Goal: Download file/media

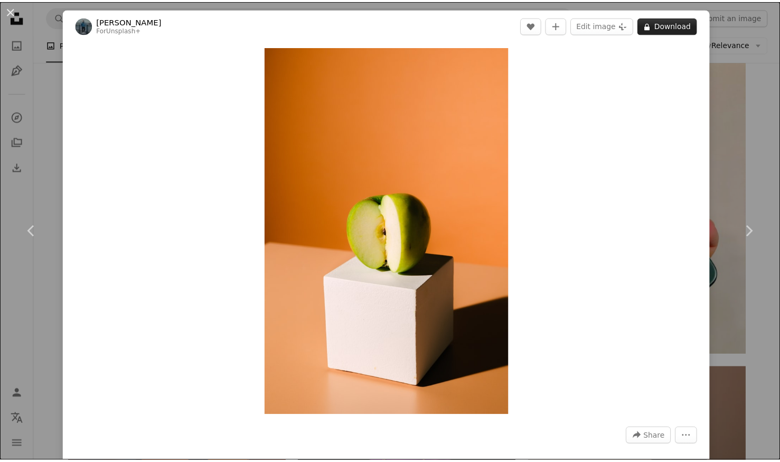
scroll to position [2591, 0]
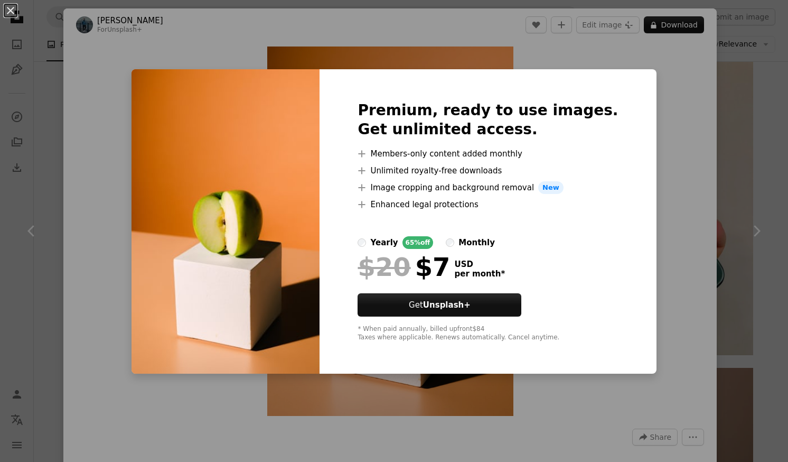
click at [119, 68] on div "An X shape Premium, ready to use images. Get unlimited access. A plus sign Memb…" at bounding box center [394, 231] width 788 height 462
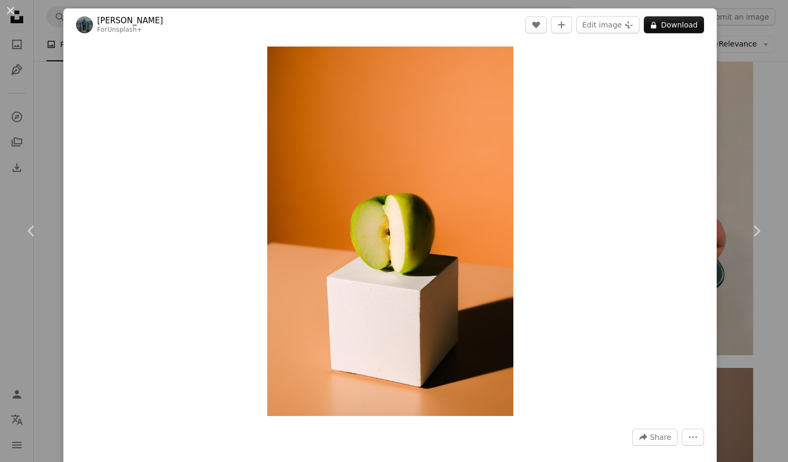
click at [763, 123] on div "An X shape Chevron left Chevron right [PERSON_NAME] For Unsplash+ A heart A plu…" at bounding box center [394, 231] width 788 height 462
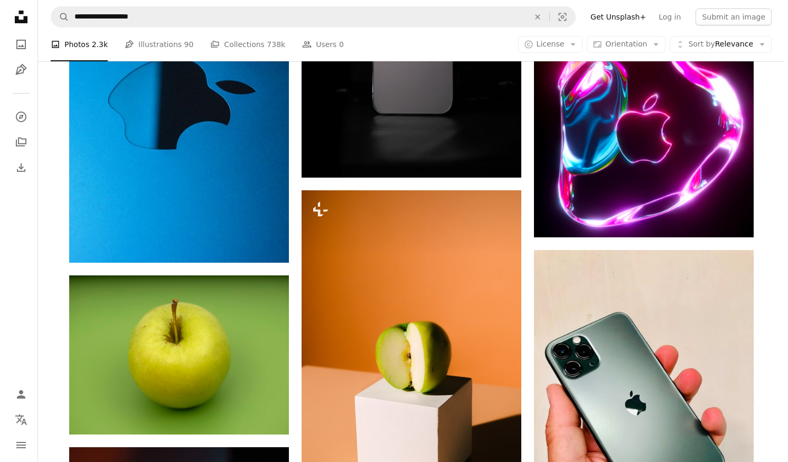
scroll to position [2403, 0]
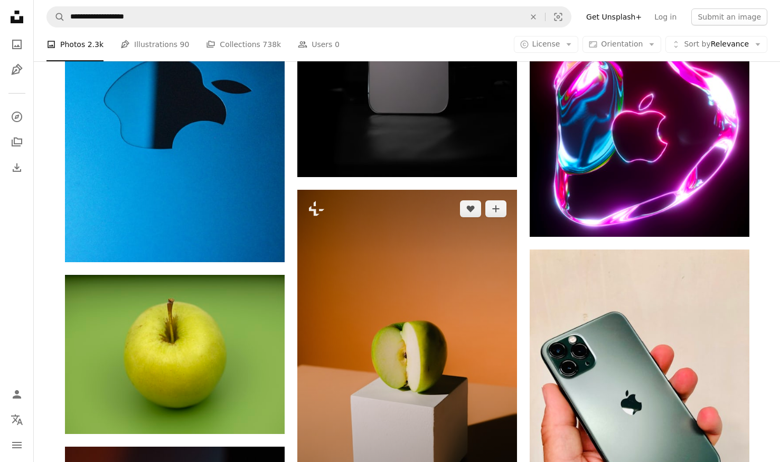
click at [392, 329] on img at bounding box center [407, 355] width 220 height 330
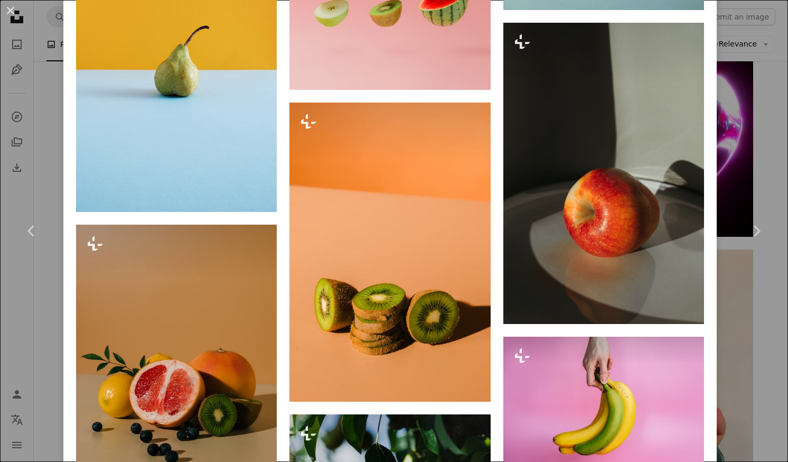
scroll to position [4069, 0]
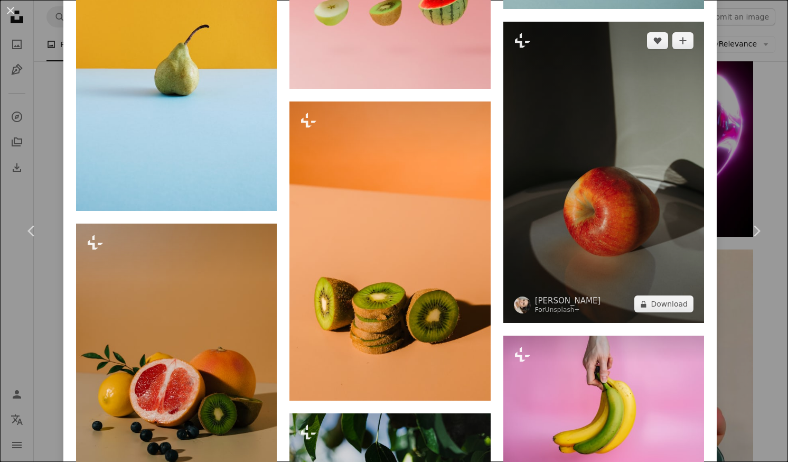
click at [599, 172] on img at bounding box center [603, 173] width 201 height 302
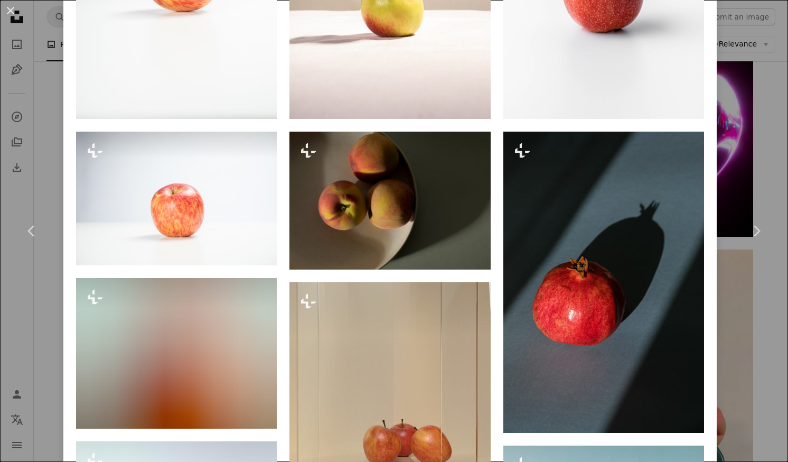
scroll to position [777, 0]
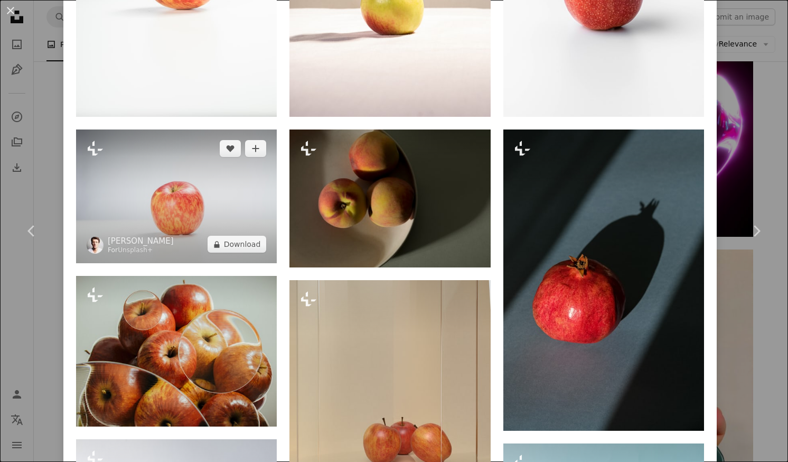
click at [110, 222] on img at bounding box center [176, 196] width 201 height 134
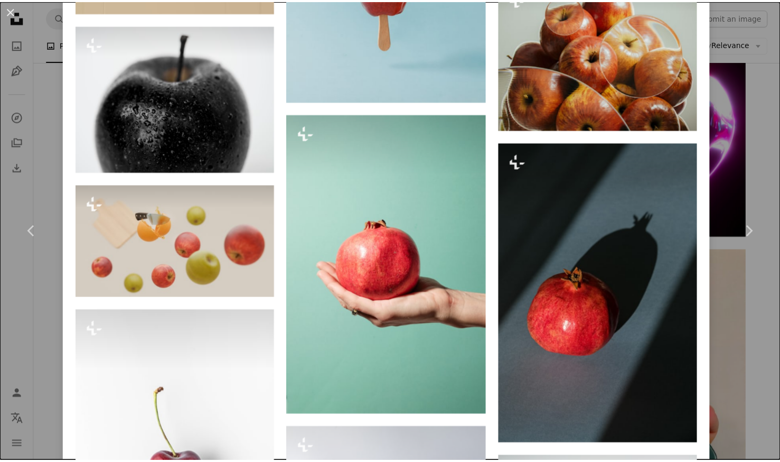
scroll to position [2329, 0]
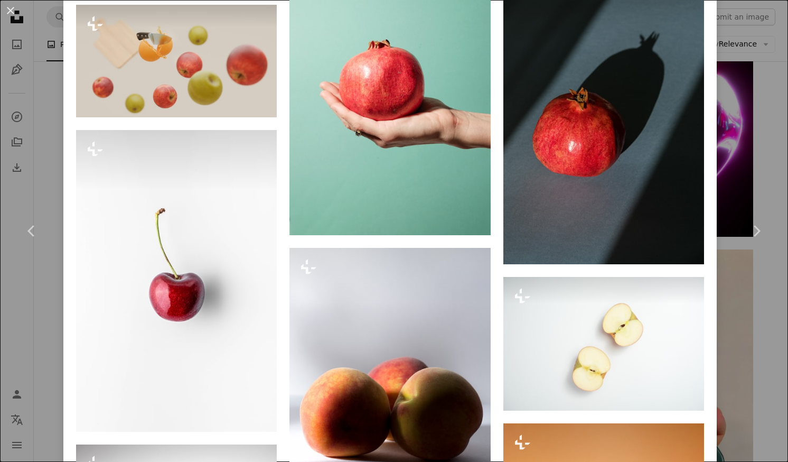
click at [753, 51] on div "An X shape Chevron left Chevron right [PERSON_NAME] For Unsplash+ A heart A plu…" at bounding box center [394, 231] width 788 height 462
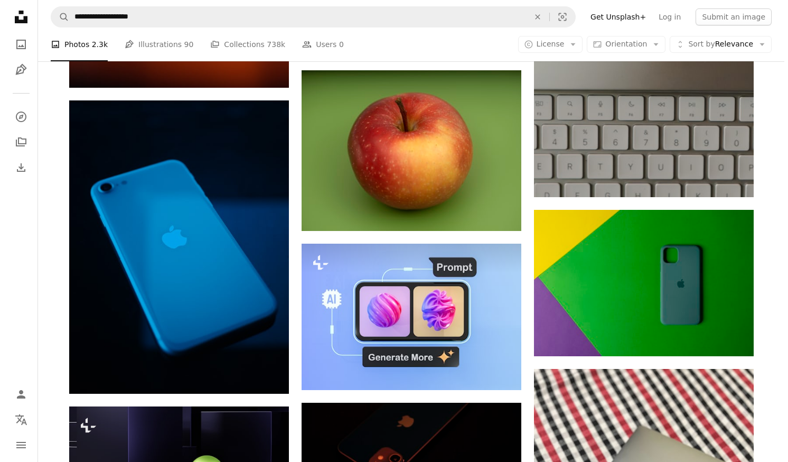
scroll to position [3154, 0]
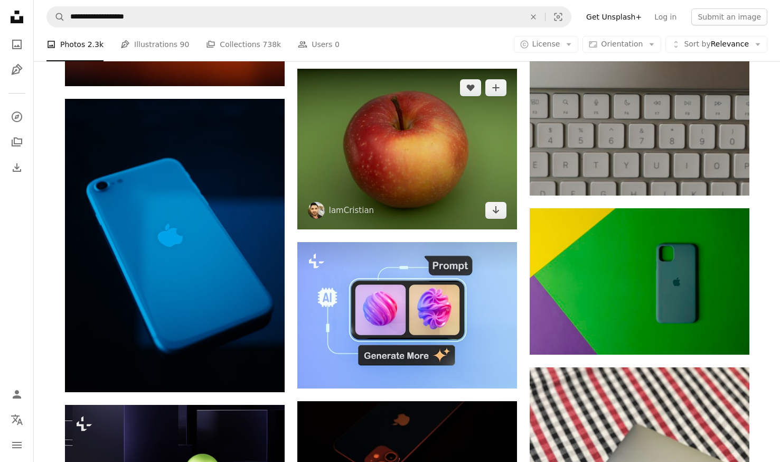
click at [479, 186] on img at bounding box center [407, 149] width 220 height 161
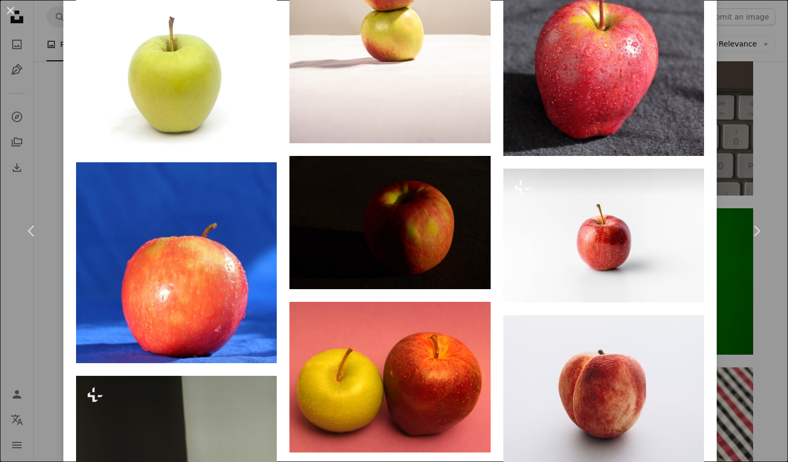
scroll to position [1873, 0]
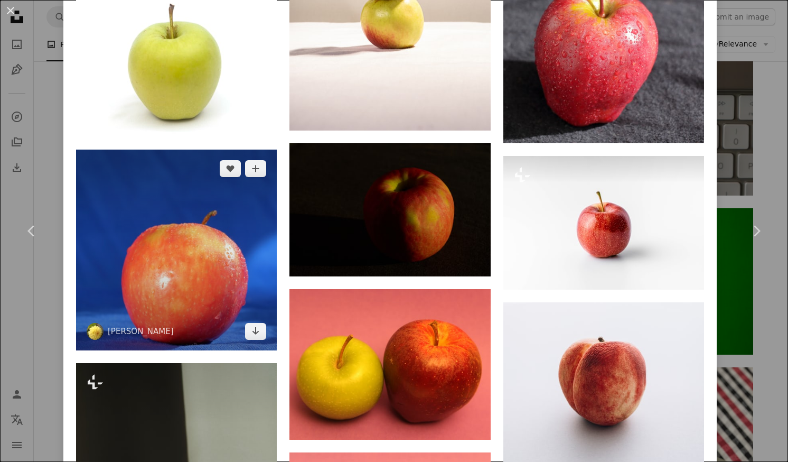
click at [140, 246] on img at bounding box center [176, 250] width 201 height 201
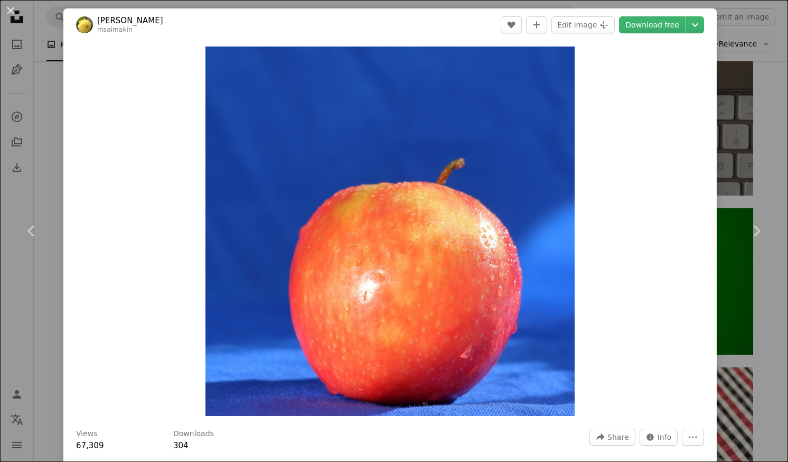
click at [189, 248] on div "Zoom in" at bounding box center [390, 231] width 654 height 380
click at [656, 18] on link "Download free" at bounding box center [652, 24] width 67 height 17
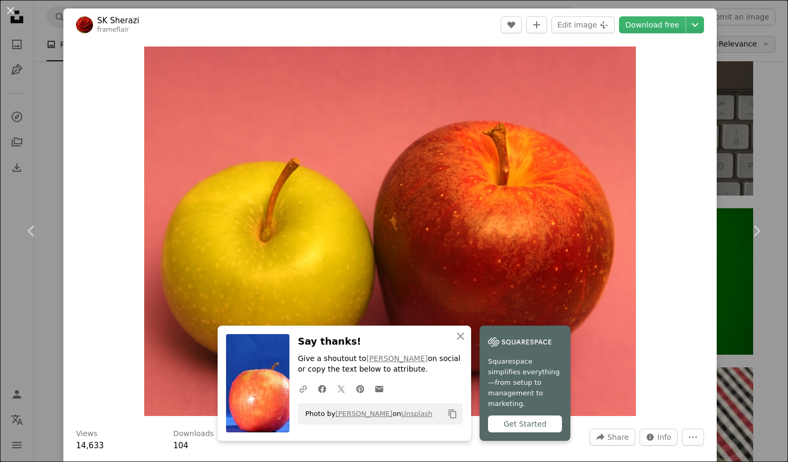
drag, startPoint x: 715, startPoint y: 23, endPoint x: 695, endPoint y: 40, distance: 25.8
click at [715, 23] on div "An X shape Chevron left Chevron right [PERSON_NAME] frameflair A heart A plus s…" at bounding box center [394, 231] width 788 height 462
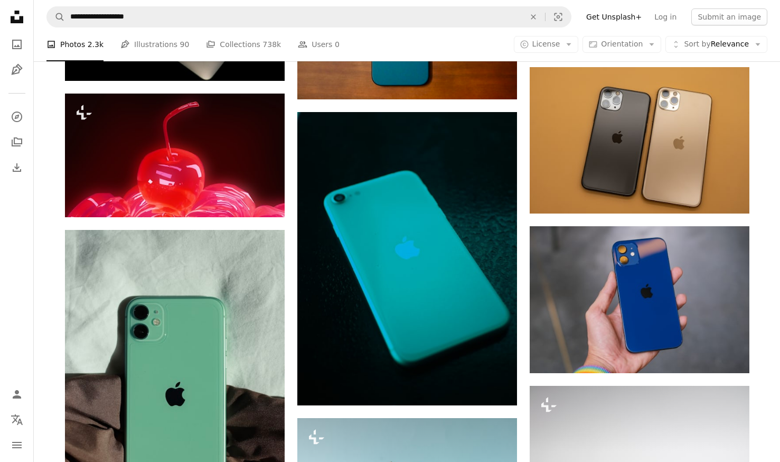
scroll to position [4930, 0]
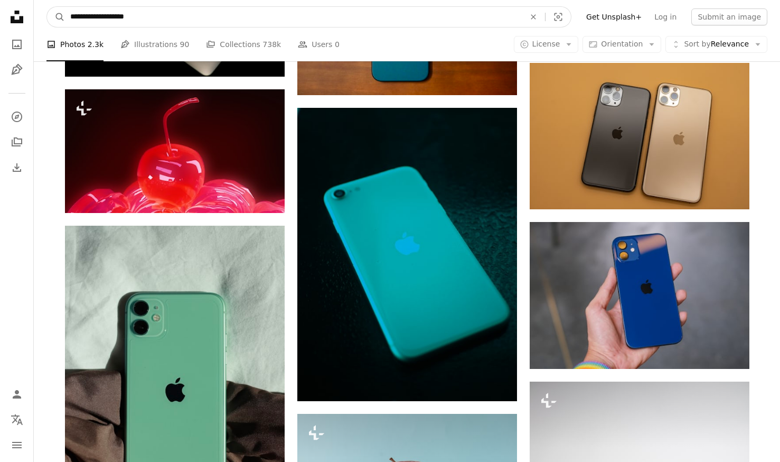
click at [227, 10] on input "**********" at bounding box center [293, 17] width 457 height 20
type input "*"
type input "**********"
click at [47, 7] on button "A magnifying glass" at bounding box center [56, 17] width 18 height 20
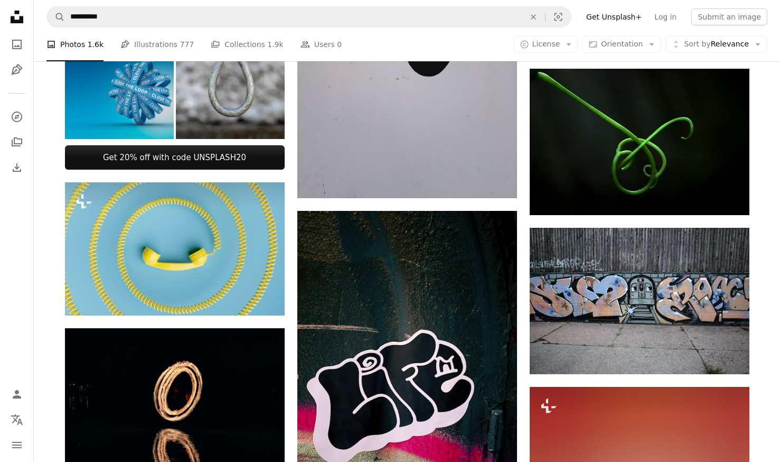
scroll to position [373, 0]
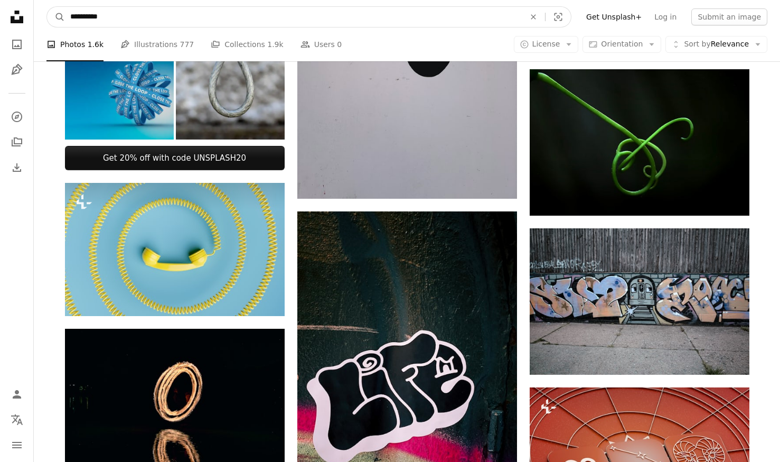
click at [84, 16] on input "**********" at bounding box center [293, 17] width 457 height 20
click at [99, 20] on input "**********" at bounding box center [293, 17] width 457 height 20
type input "**********"
click at [47, 7] on button "A magnifying glass" at bounding box center [56, 17] width 18 height 20
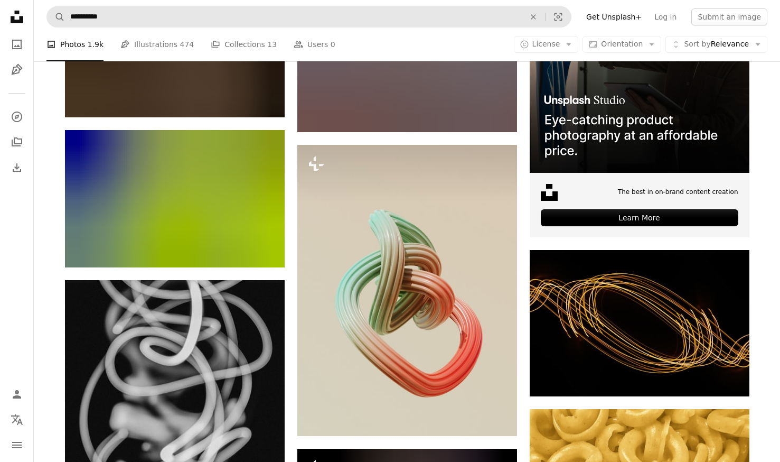
scroll to position [3352, 0]
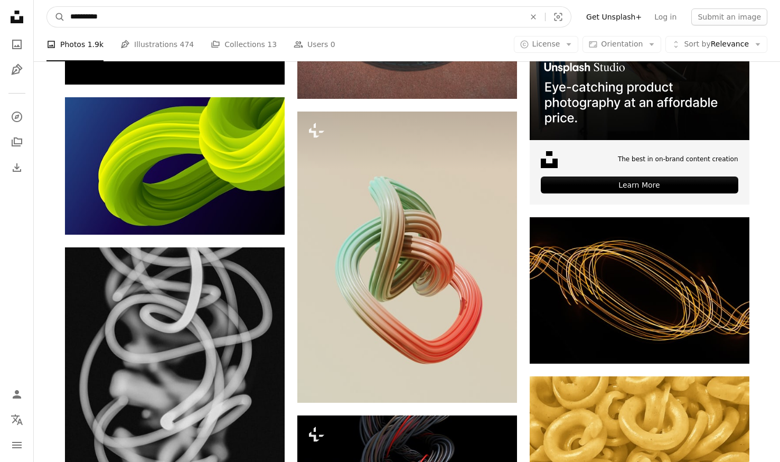
drag, startPoint x: 115, startPoint y: 11, endPoint x: 41, endPoint y: 19, distance: 73.9
click at [40, 19] on nav "**********" at bounding box center [407, 17] width 747 height 34
click at [107, 14] on input "**********" at bounding box center [293, 17] width 457 height 20
drag, startPoint x: 113, startPoint y: 18, endPoint x: 50, endPoint y: 19, distance: 62.9
click at [48, 20] on form "**********" at bounding box center [308, 16] width 525 height 21
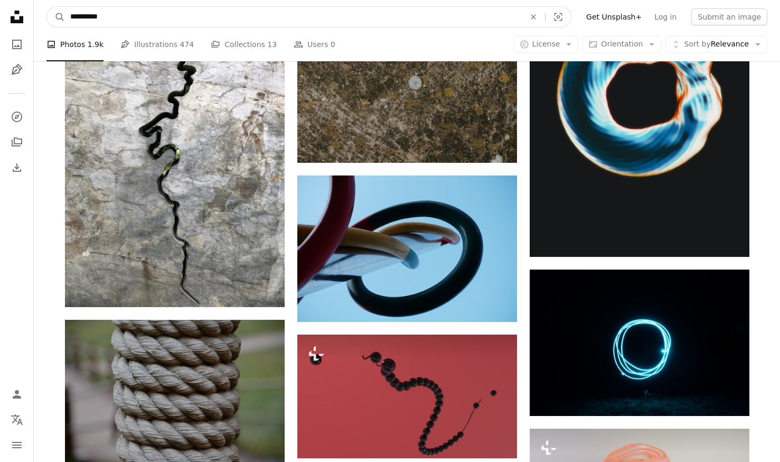
scroll to position [5910, 0]
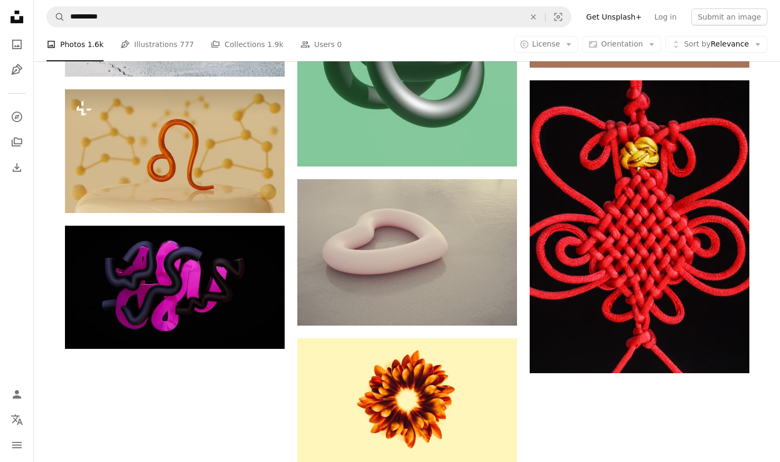
scroll to position [373, 0]
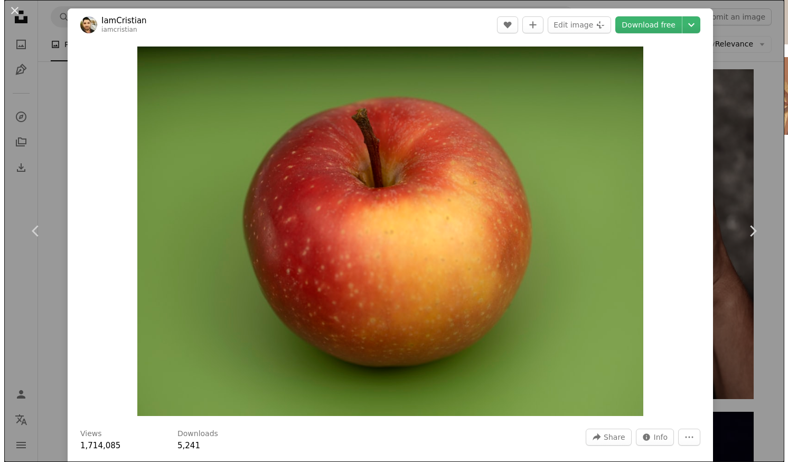
scroll to position [4930, 0]
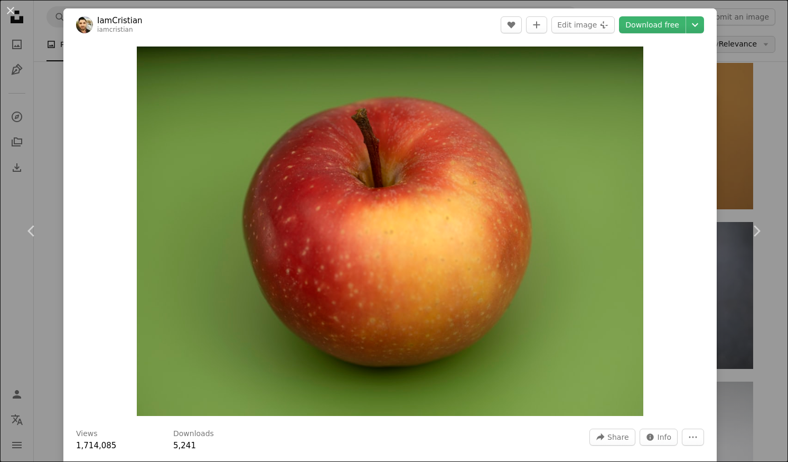
drag, startPoint x: 745, startPoint y: 48, endPoint x: 738, endPoint y: 51, distance: 7.6
click at [747, 48] on div "An X shape Chevron left Chevron right IamCristian iamcristian A heart A plus si…" at bounding box center [394, 231] width 788 height 462
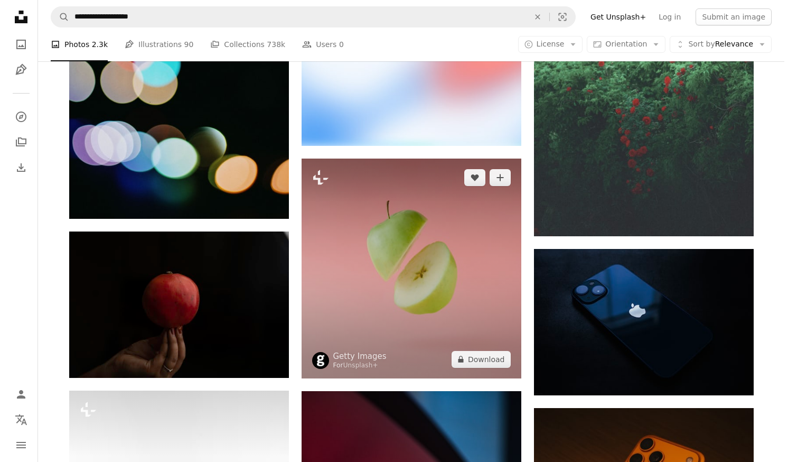
scroll to position [11890, 0]
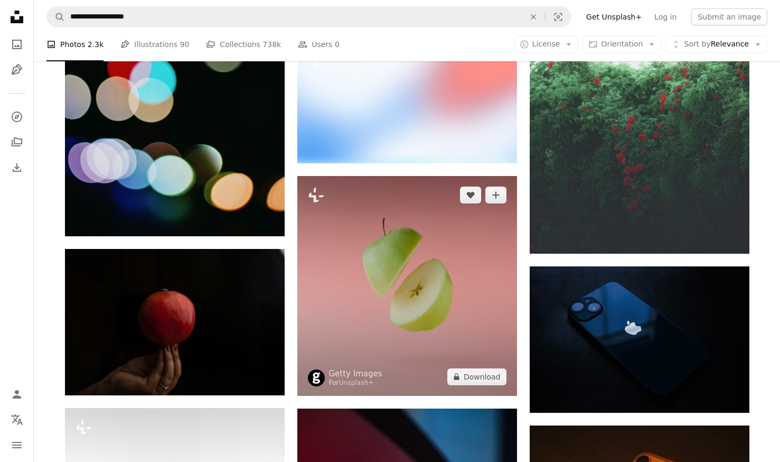
click at [384, 244] on img at bounding box center [407, 286] width 220 height 220
click at [386, 286] on img at bounding box center [407, 286] width 220 height 220
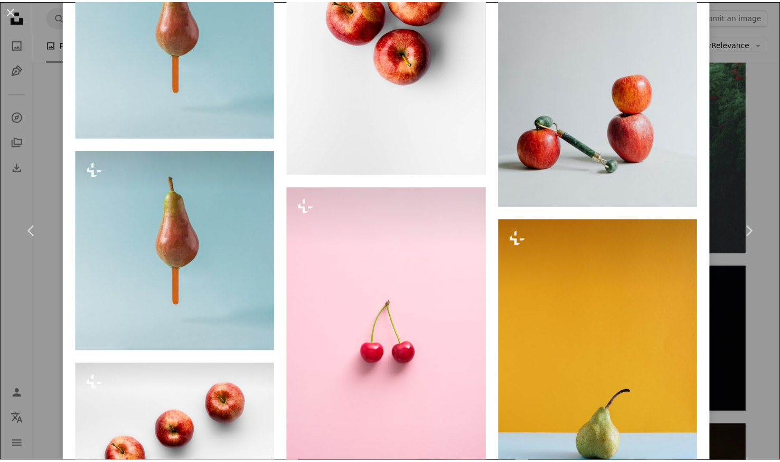
scroll to position [3868, 0]
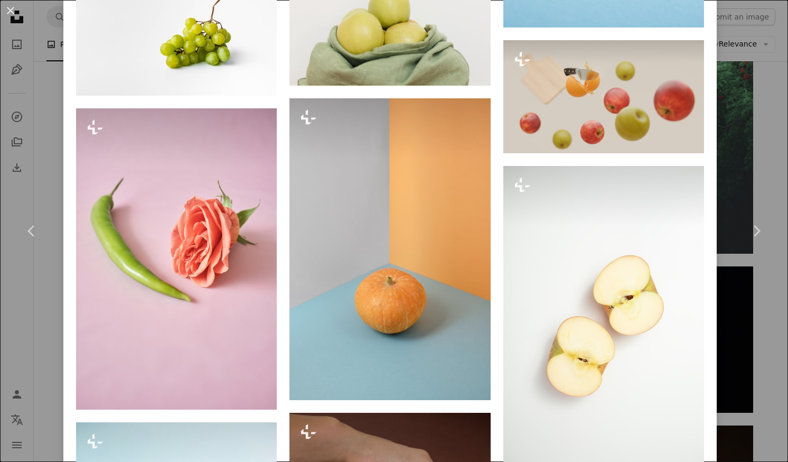
drag, startPoint x: 763, startPoint y: 67, endPoint x: 762, endPoint y: 74, distance: 7.5
click at [763, 67] on div "An X shape Chevron left Chevron right Getty Images For Unsplash+ A heart A plus…" at bounding box center [394, 231] width 788 height 462
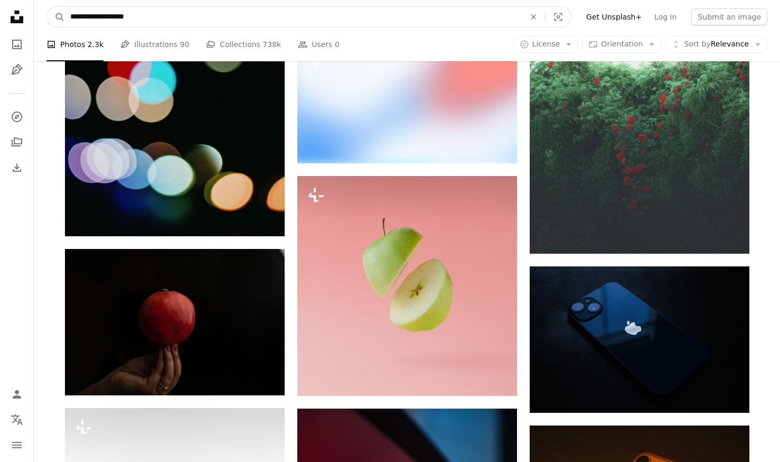
click at [164, 16] on input "**********" at bounding box center [293, 17] width 457 height 20
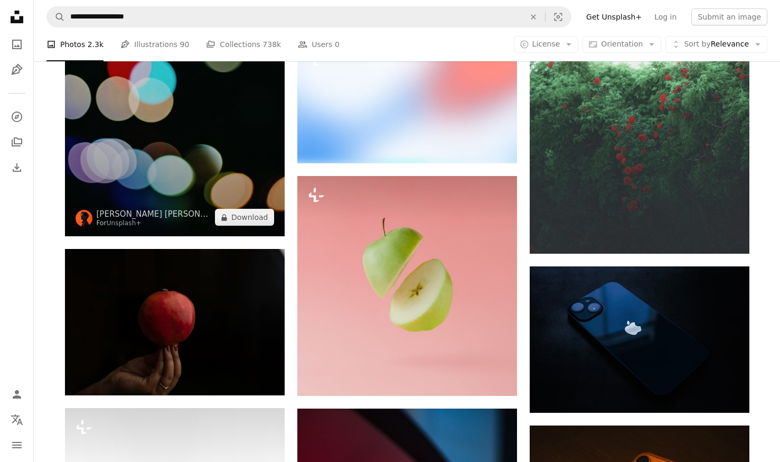
click at [67, 122] on img at bounding box center [175, 71] width 220 height 329
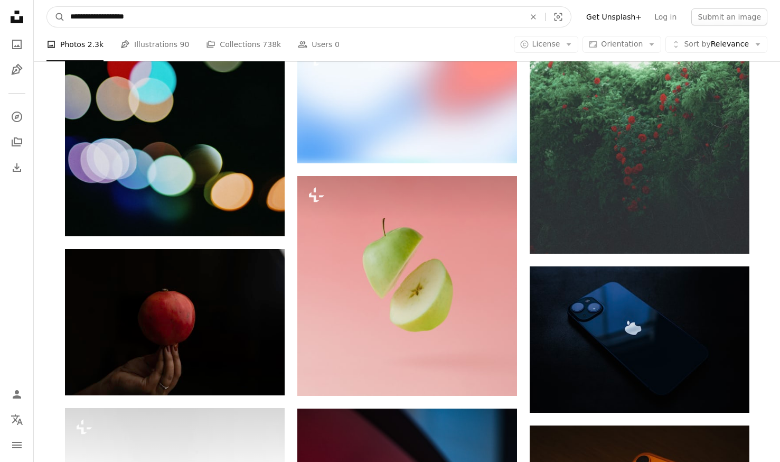
click at [150, 17] on input "**********" at bounding box center [293, 17] width 457 height 20
type input "*"
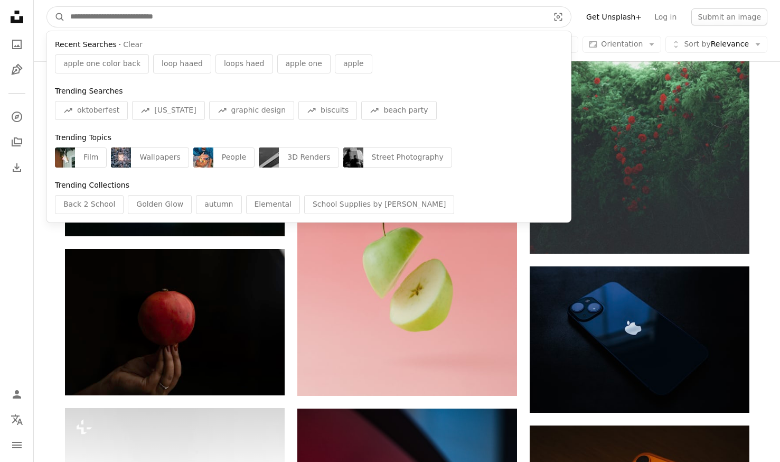
click at [150, 17] on input "Find visuals sitewide" at bounding box center [305, 17] width 481 height 20
click at [47, 7] on button "A magnifying glass" at bounding box center [56, 17] width 18 height 20
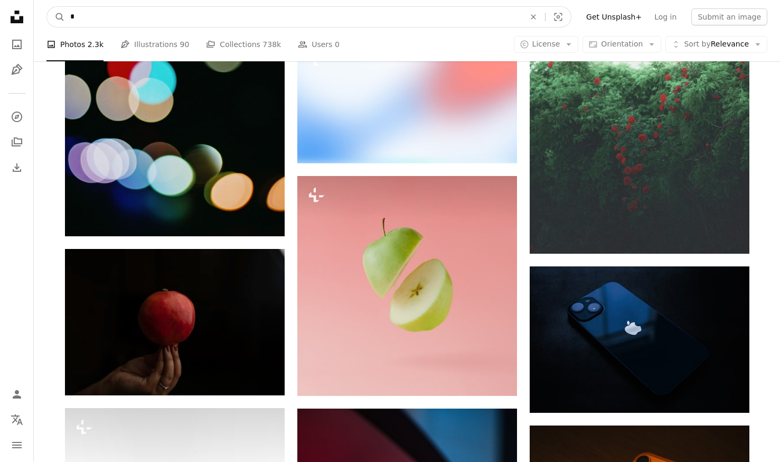
click at [150, 17] on input "*" at bounding box center [293, 17] width 457 height 20
type input "*"
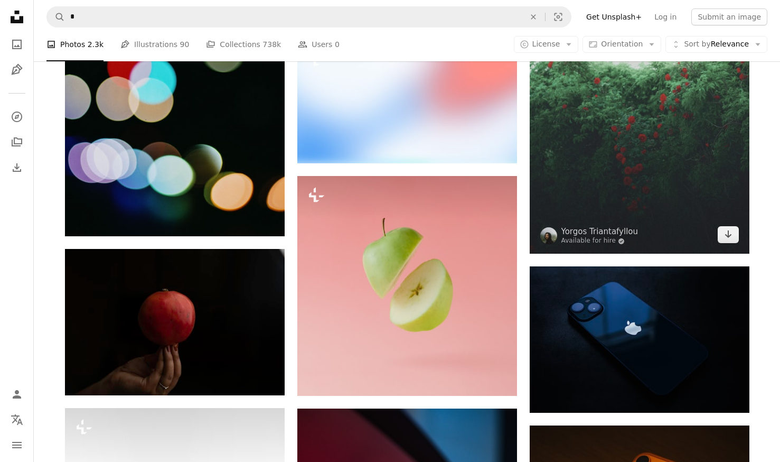
drag, startPoint x: 790, startPoint y: 304, endPoint x: 790, endPoint y: 332, distance: 28.5
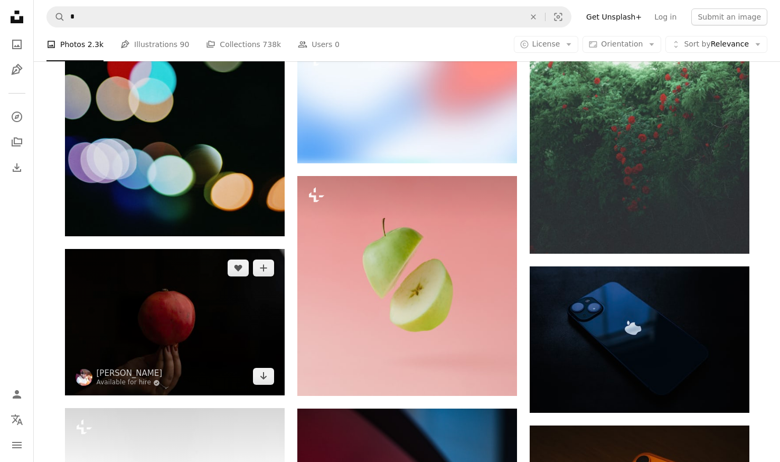
drag, startPoint x: 790, startPoint y: 332, endPoint x: 145, endPoint y: 282, distance: 646.5
click at [145, 282] on img at bounding box center [175, 322] width 220 height 146
click at [191, 303] on img at bounding box center [175, 322] width 220 height 146
click at [181, 351] on img at bounding box center [175, 322] width 220 height 146
click at [119, 319] on img at bounding box center [175, 322] width 220 height 146
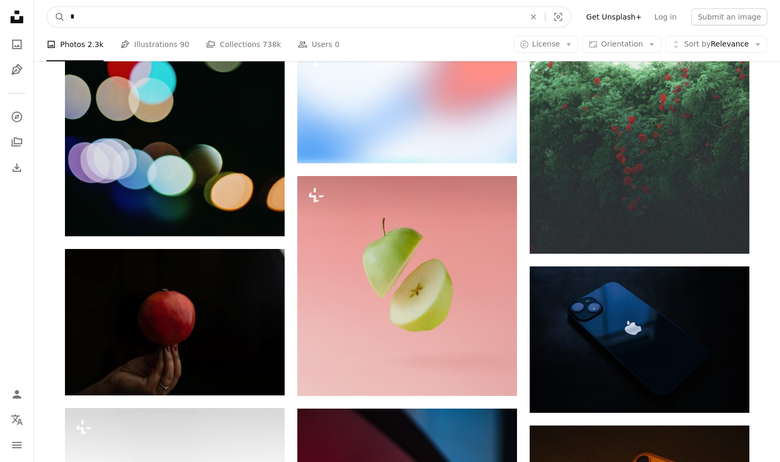
click at [97, 22] on input "*" at bounding box center [293, 17] width 457 height 20
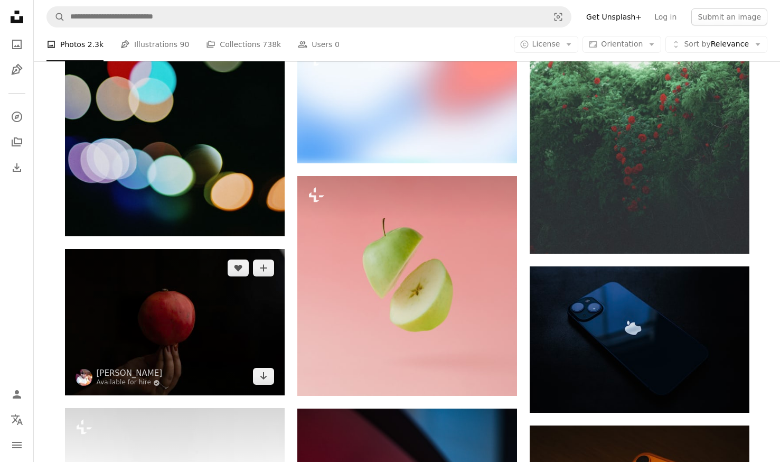
click at [197, 330] on img at bounding box center [175, 322] width 220 height 146
click at [137, 356] on img at bounding box center [175, 322] width 220 height 146
click at [199, 324] on img at bounding box center [175, 322] width 220 height 146
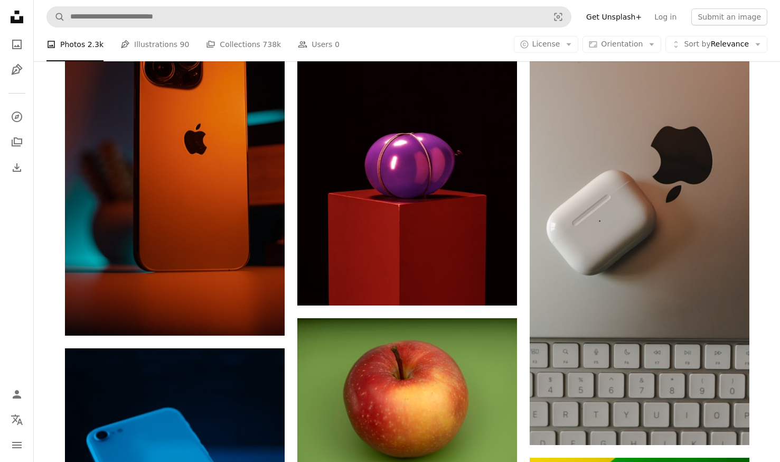
scroll to position [2905, 0]
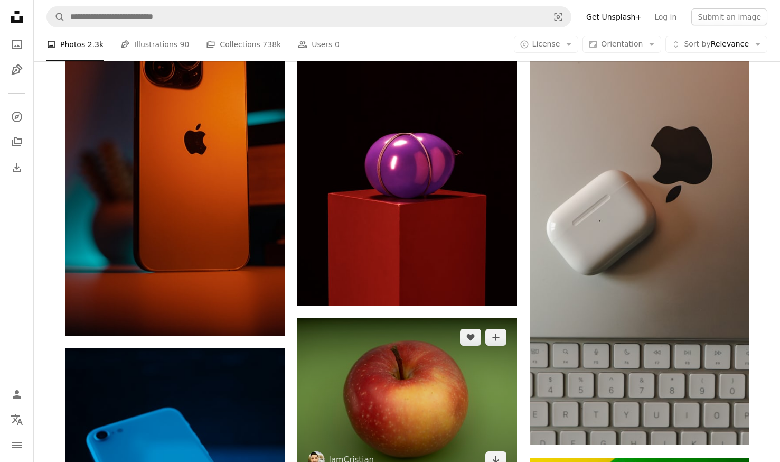
click at [447, 367] on img at bounding box center [407, 398] width 220 height 161
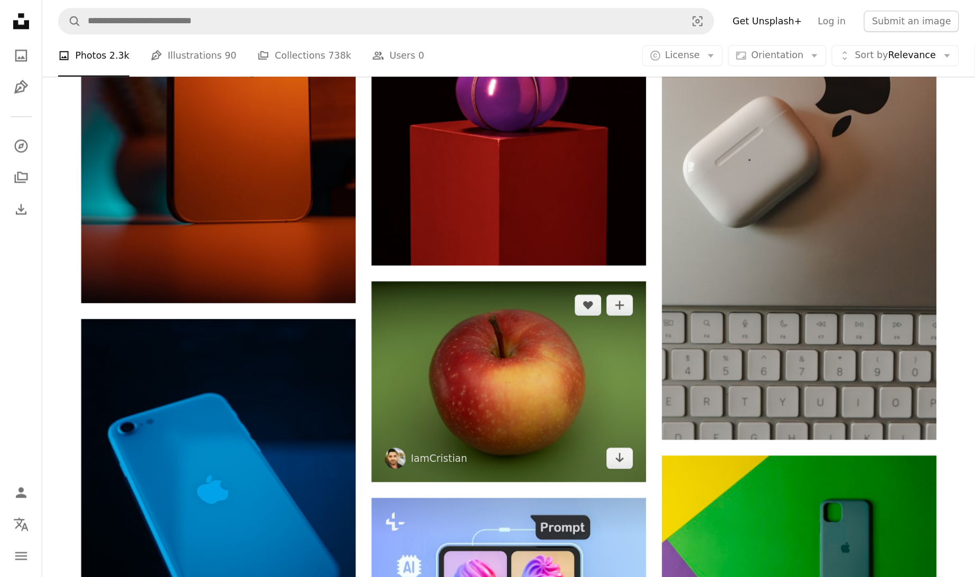
scroll to position [3030, 0]
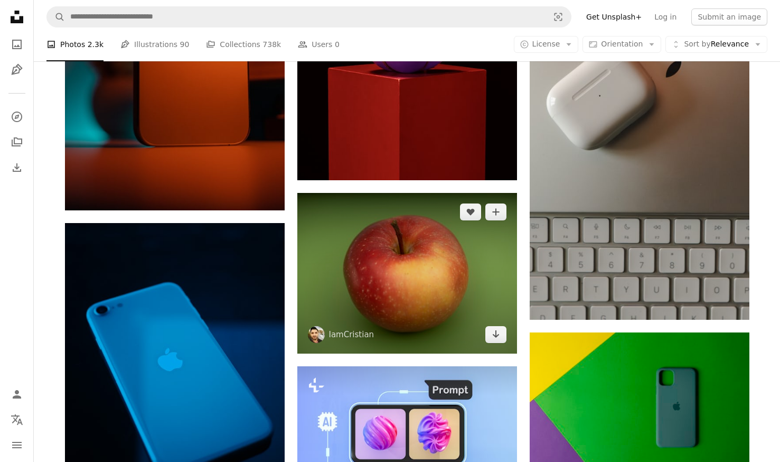
click at [440, 263] on img at bounding box center [407, 273] width 220 height 161
click at [442, 285] on img at bounding box center [407, 273] width 220 height 161
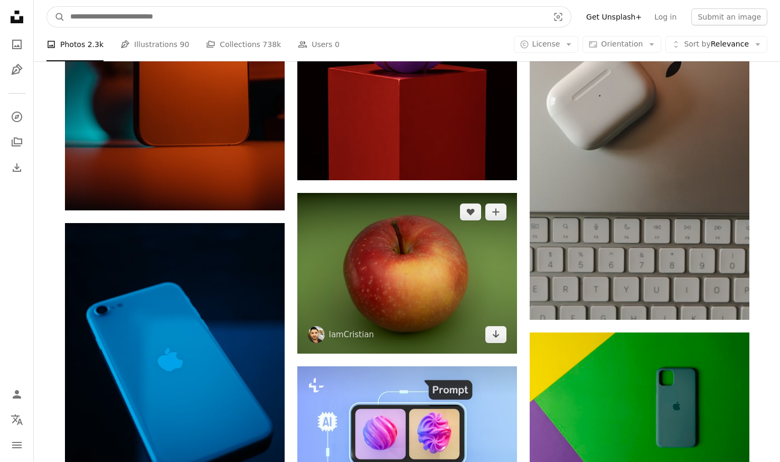
click at [172, 23] on input "Find visuals sitewide" at bounding box center [305, 17] width 481 height 20
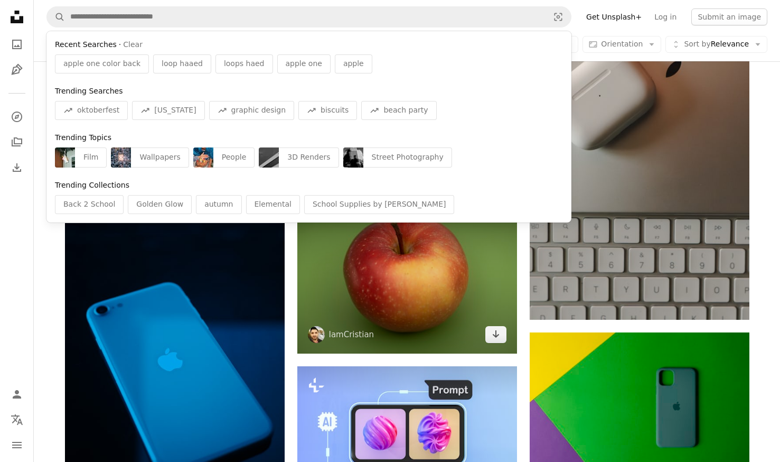
click at [473, 269] on img at bounding box center [407, 273] width 220 height 161
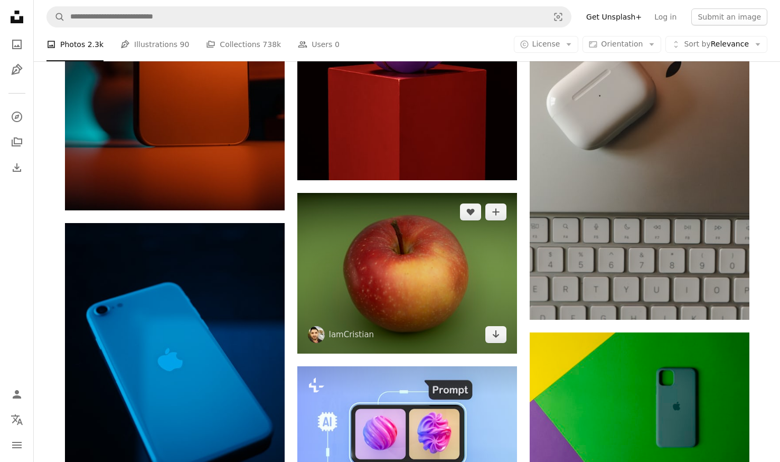
click at [398, 337] on img at bounding box center [407, 273] width 220 height 161
click at [407, 325] on img at bounding box center [407, 273] width 220 height 161
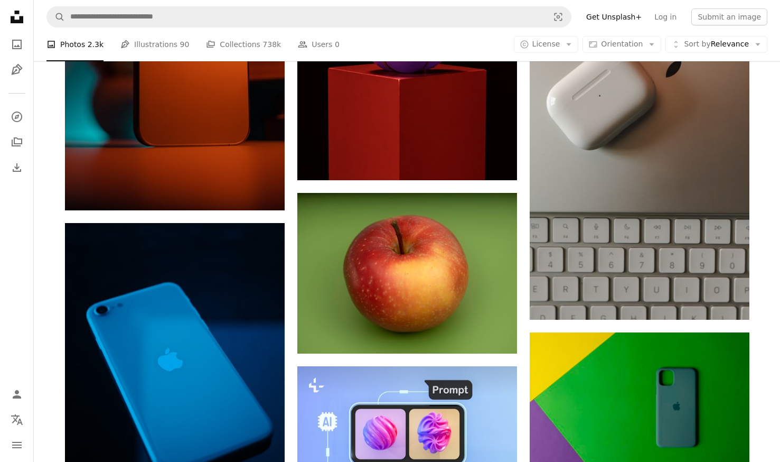
click at [769, 57] on div "A photo Photos 2.3k Pen Tool Illustrations 90 A stack of folders Collections 73…" at bounding box center [407, 44] width 747 height 34
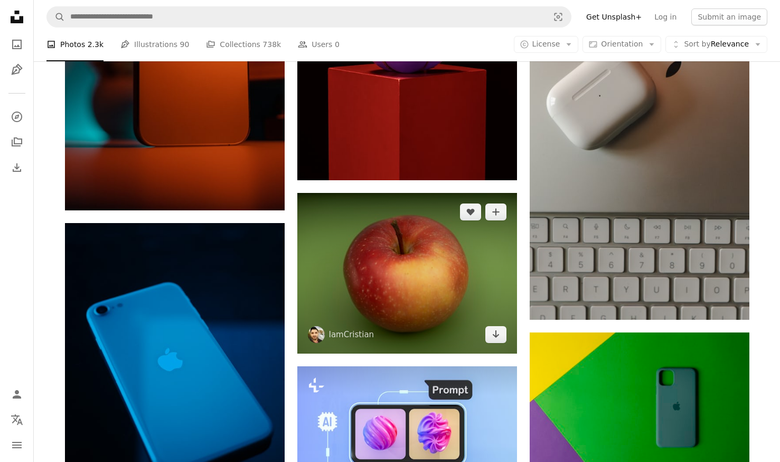
click at [397, 302] on img at bounding box center [407, 273] width 220 height 161
click at [421, 309] on img at bounding box center [407, 273] width 220 height 161
click at [514, 330] on img at bounding box center [407, 273] width 220 height 161
drag, startPoint x: 485, startPoint y: 221, endPoint x: 445, endPoint y: 245, distance: 46.2
click at [445, 245] on img at bounding box center [407, 273] width 220 height 161
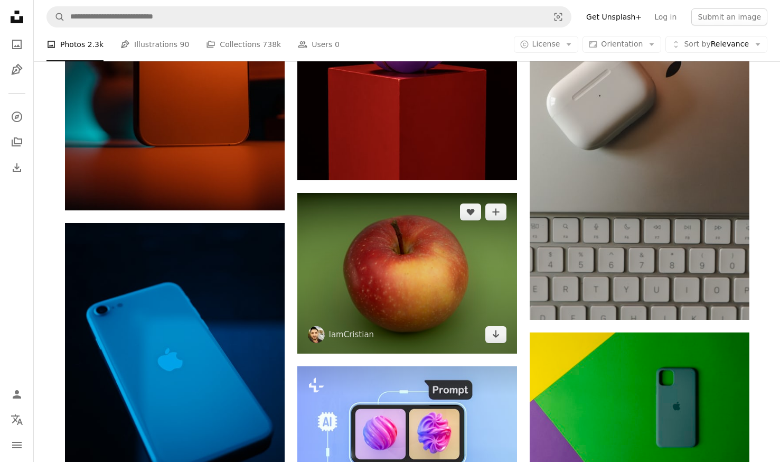
click at [435, 253] on img at bounding box center [407, 273] width 220 height 161
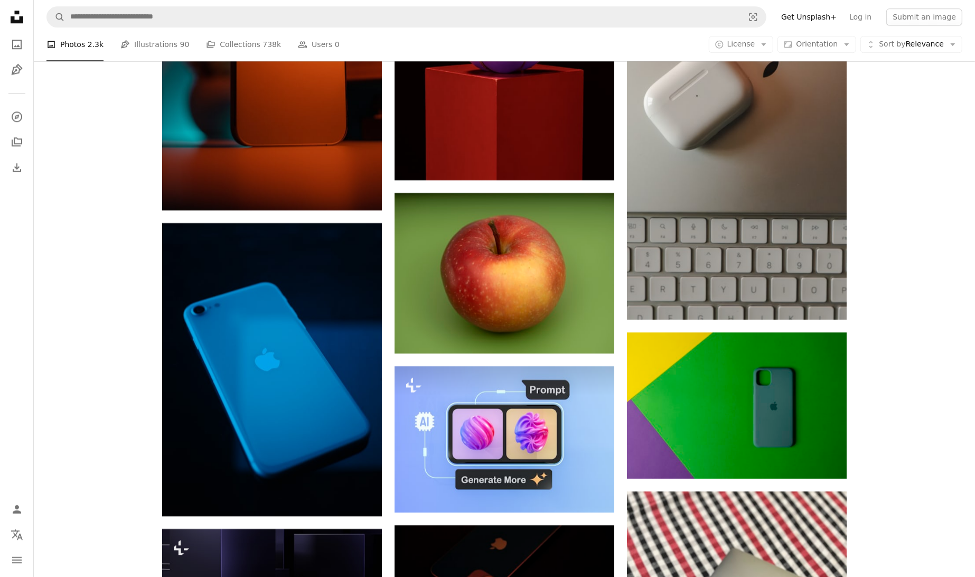
drag, startPoint x: 973, startPoint y: 184, endPoint x: 971, endPoint y: 189, distance: 5.4
